Goal: Transaction & Acquisition: Purchase product/service

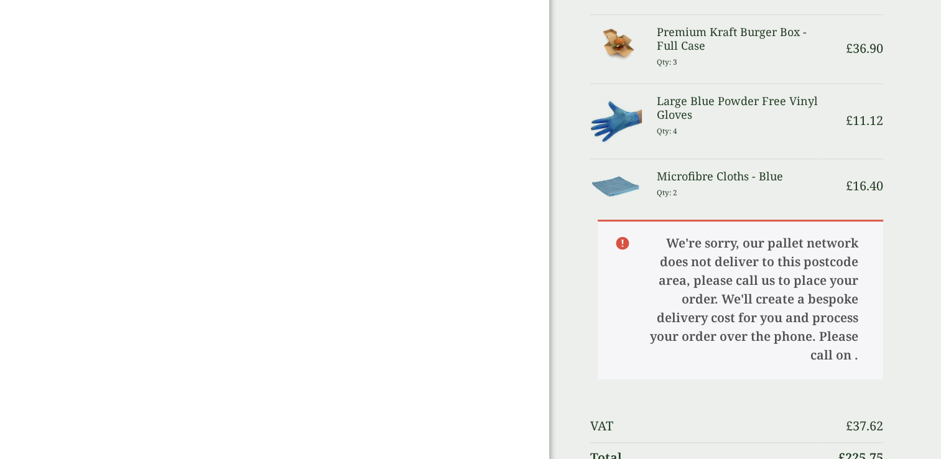
scroll to position [660, 0]
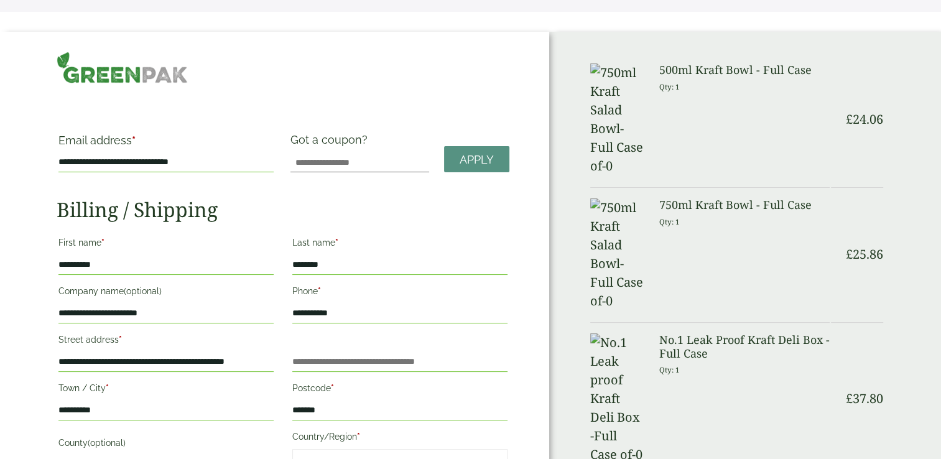
scroll to position [21, 0]
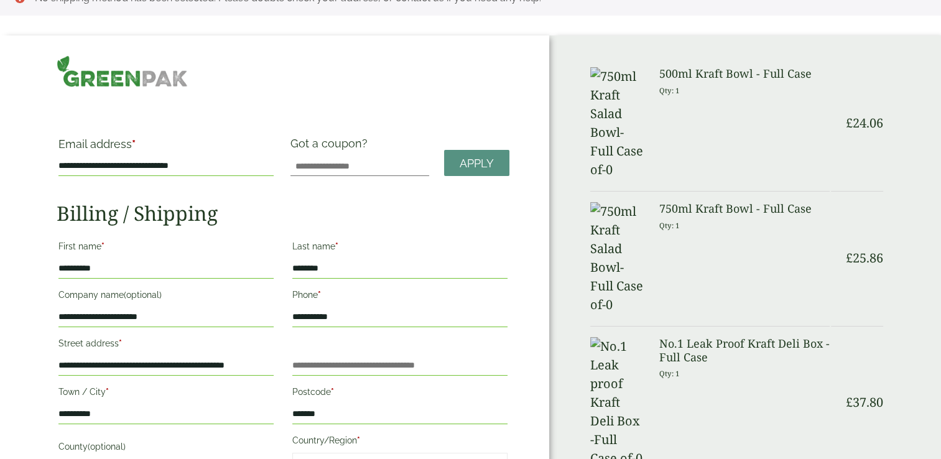
drag, startPoint x: 916, startPoint y: 437, endPoint x: 699, endPoint y: 30, distance: 462.1
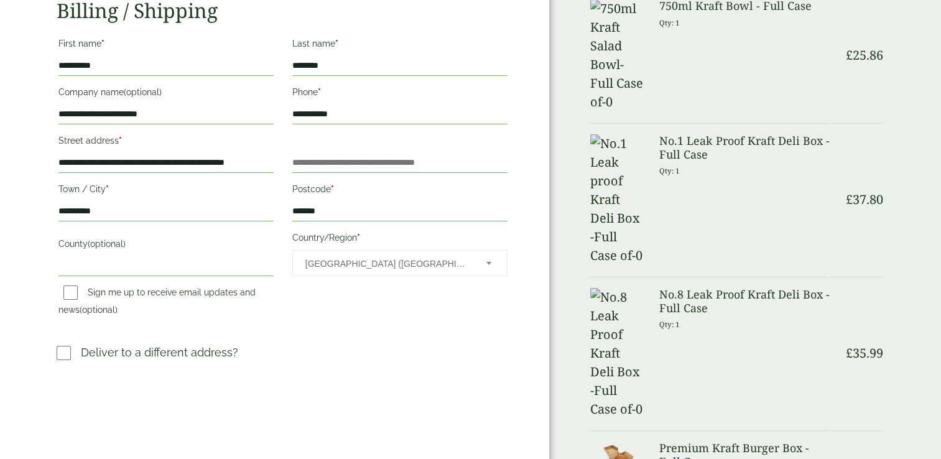
scroll to position [225, 0]
click at [699, 160] on p "Qty: 1" at bounding box center [745, 169] width 170 height 19
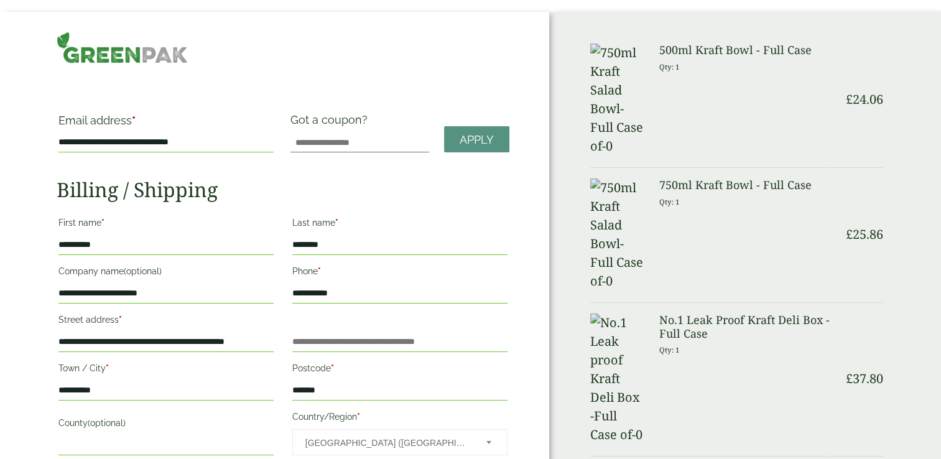
scroll to position [0, 0]
